Goal: Information Seeking & Learning: Learn about a topic

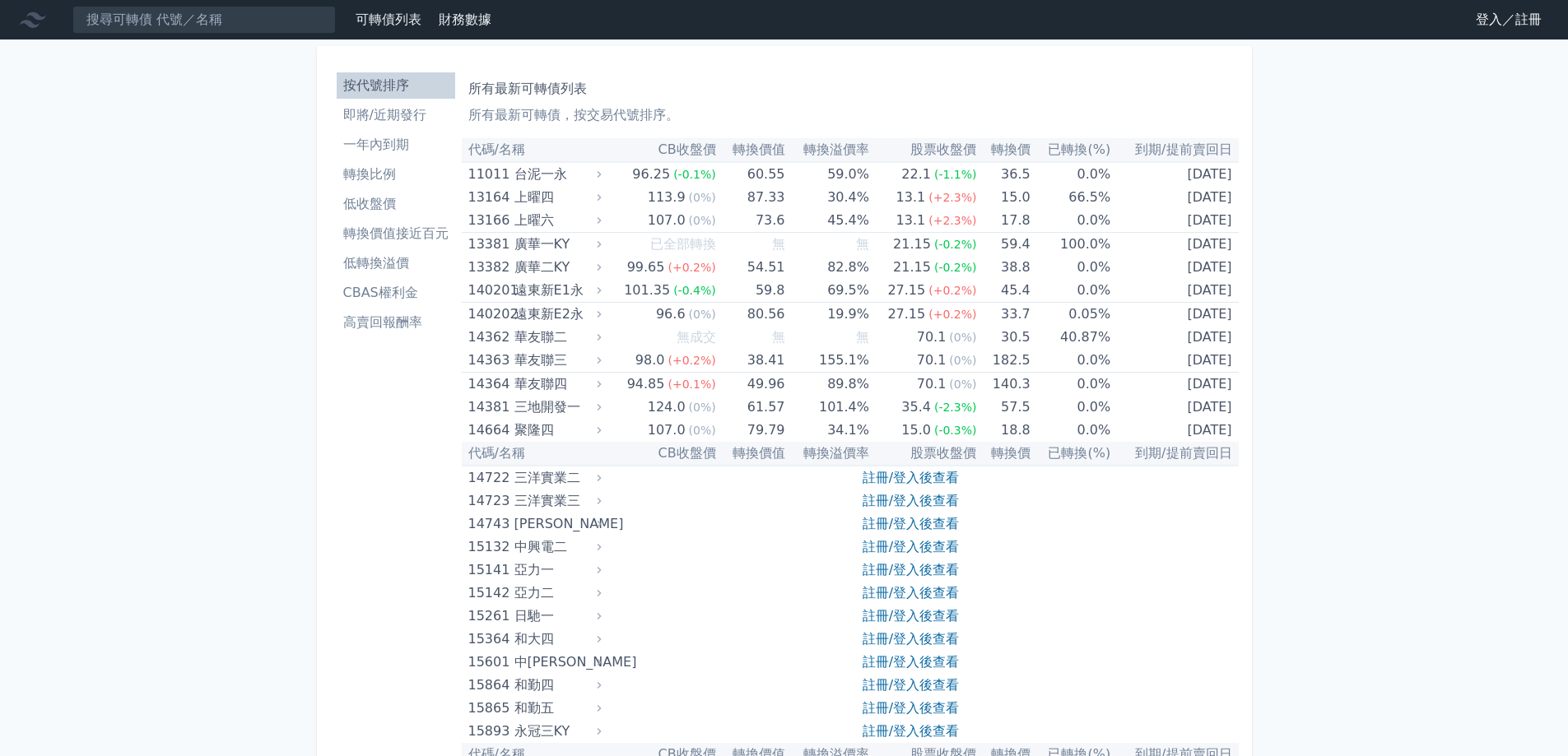
click at [376, 153] on li "一年內到期" at bounding box center [396, 144] width 119 height 20
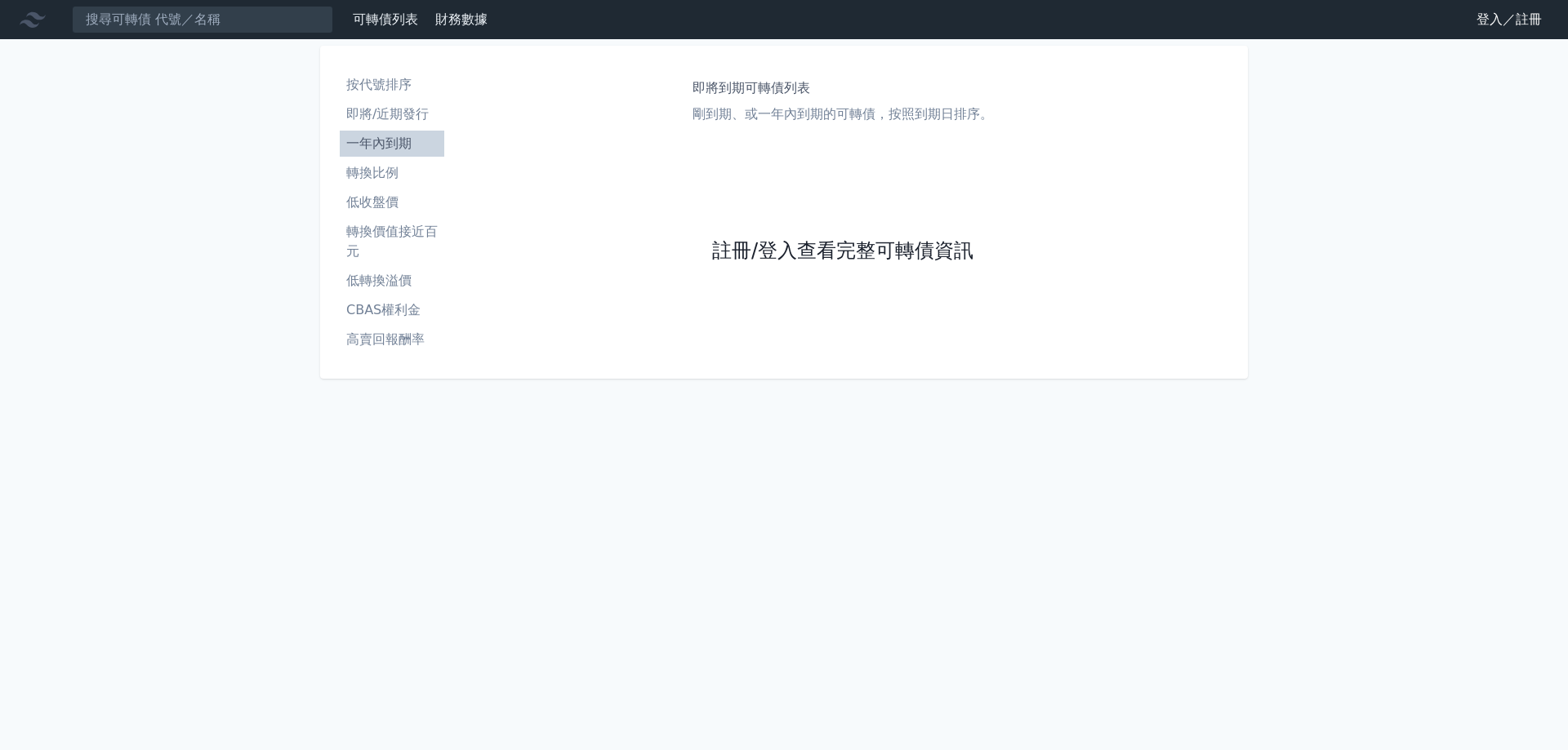
click at [780, 249] on link "註冊/登入查看完整可轉債資訊" at bounding box center [843, 251] width 262 height 26
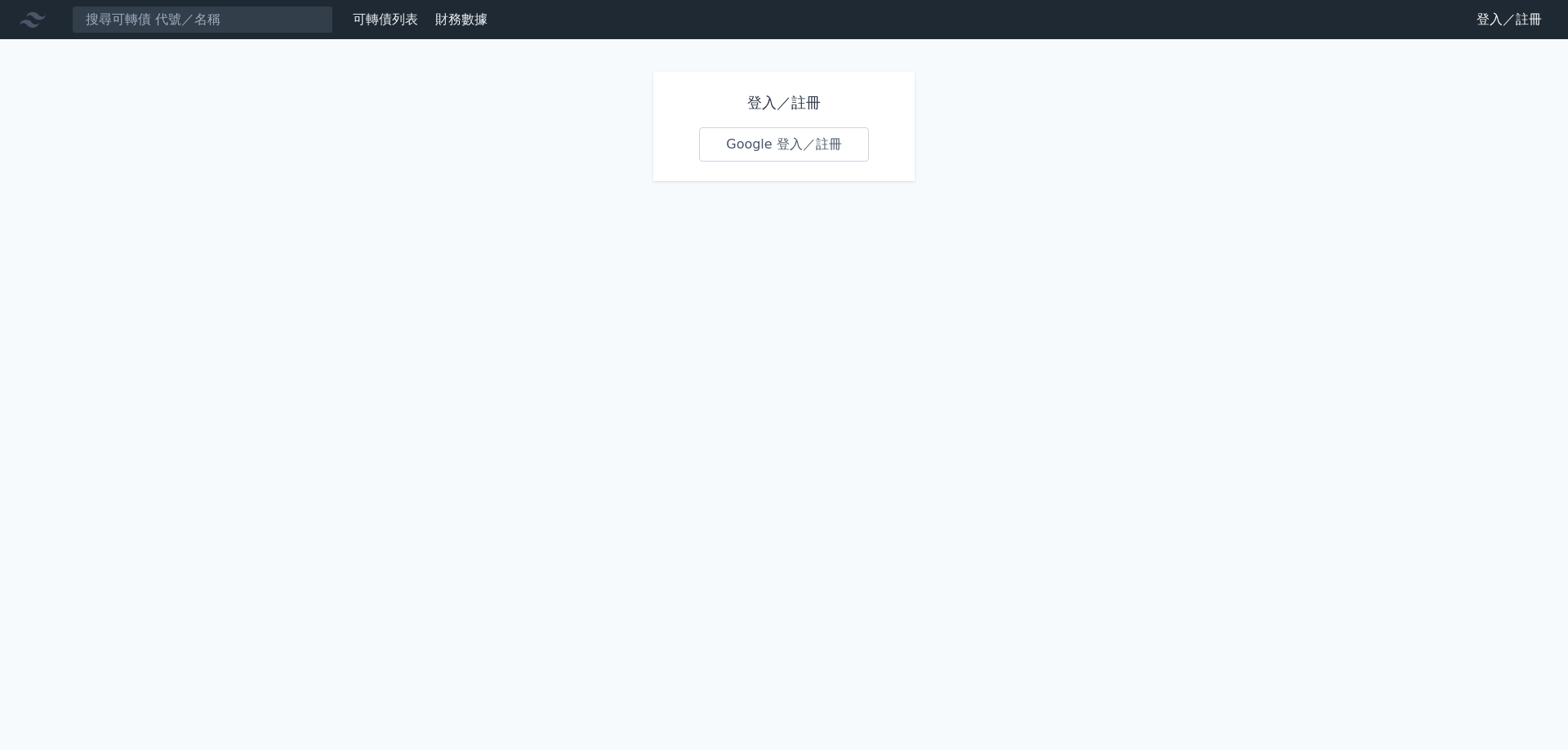
click at [781, 147] on link "Google 登入／註冊" at bounding box center [784, 144] width 169 height 34
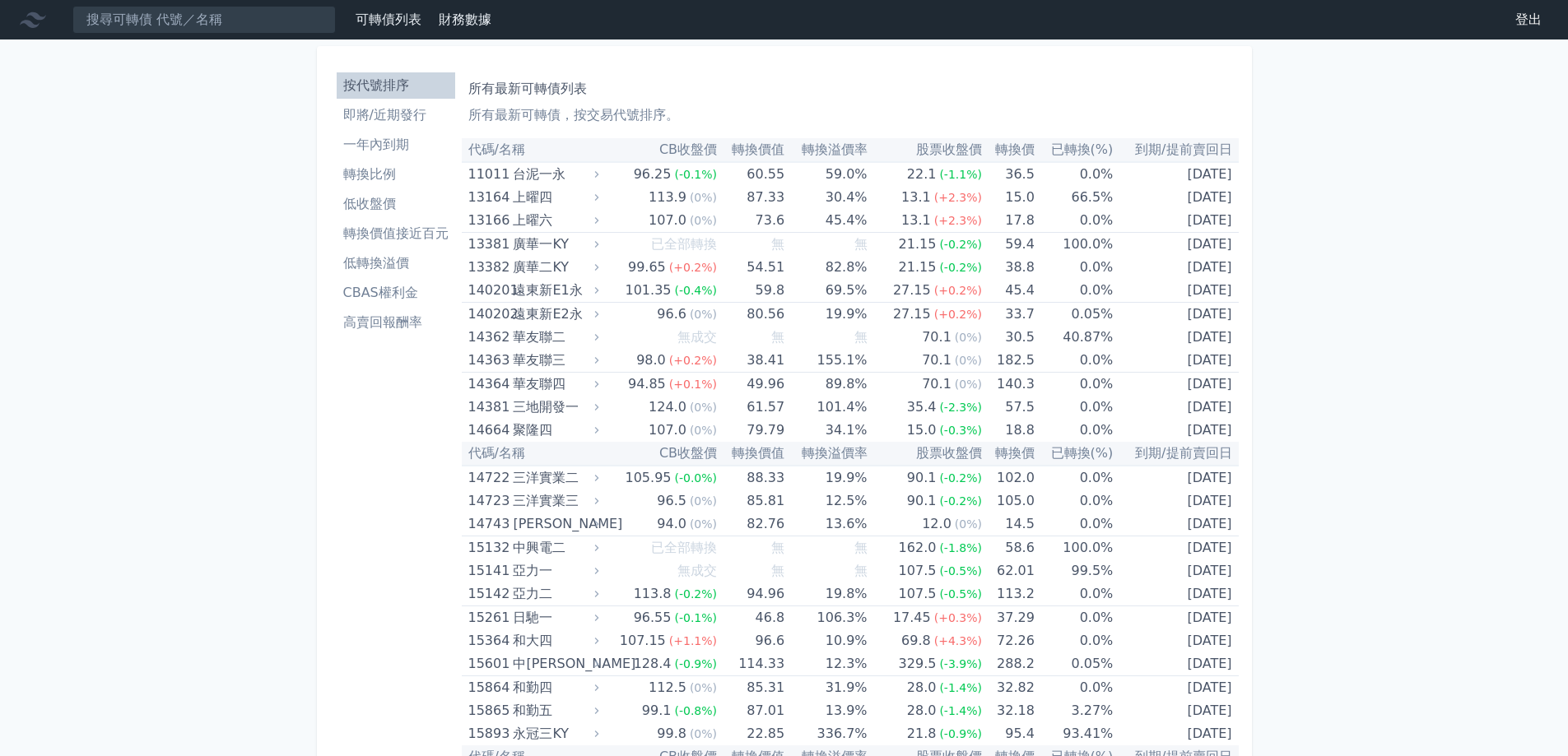
click at [397, 150] on li "一年內到期" at bounding box center [396, 144] width 119 height 20
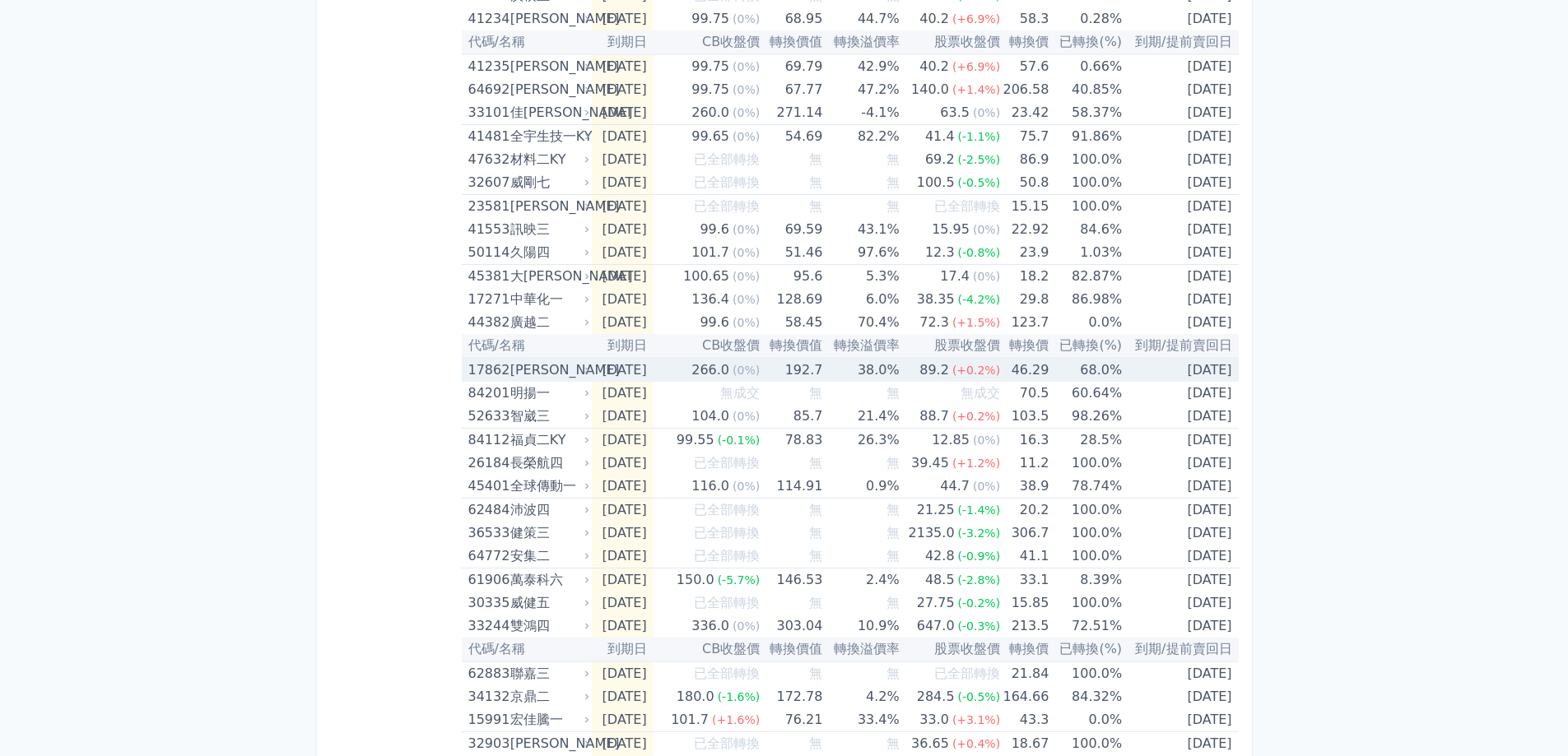
scroll to position [494, 0]
